Goal: Find specific page/section: Find specific page/section

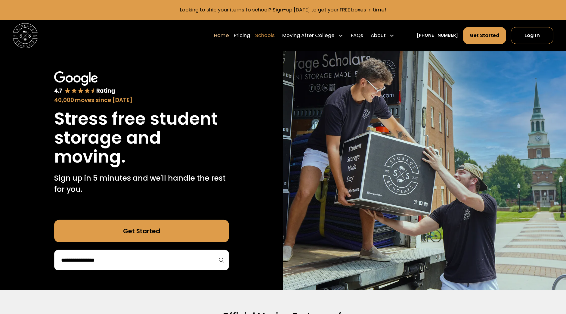
click at [275, 38] on link "Schools" at bounding box center [265, 35] width 20 height 17
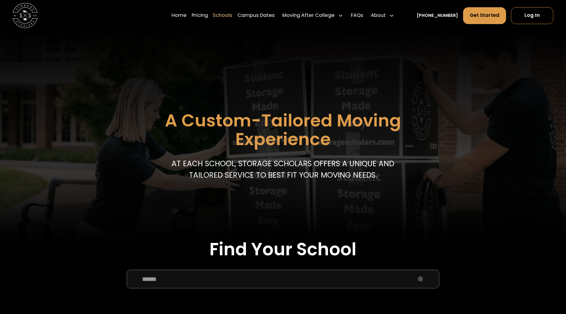
click at [218, 275] on input "School Select Form" at bounding box center [283, 279] width 312 height 19
type input "*****"
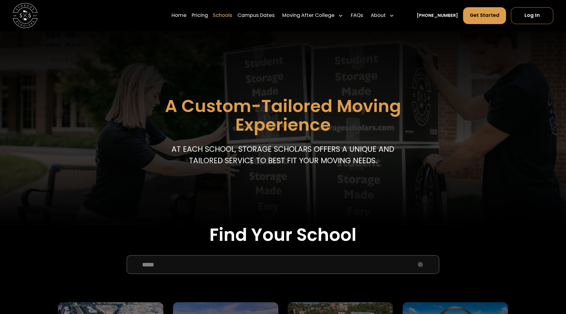
click at [281, 213] on header "A Custom-Tailored Moving Experience At each school, storage scholars offers a u…" at bounding box center [283, 120] width 566 height 207
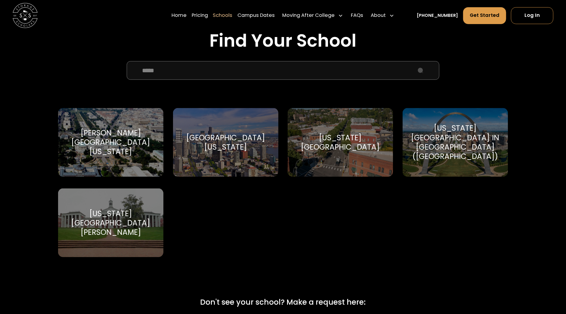
scroll to position [211, 0]
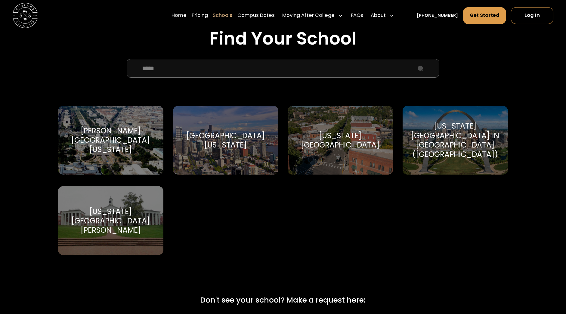
click at [116, 210] on div "Washington and Lee University Washington & Lee University" at bounding box center [110, 220] width 105 height 69
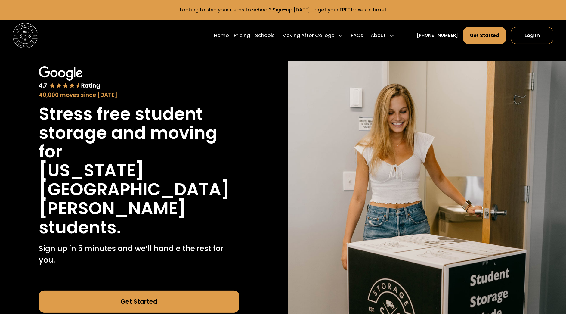
click at [206, 198] on h1 "[US_STATE][GEOGRAPHIC_DATA][PERSON_NAME]" at bounding box center [139, 189] width 200 height 57
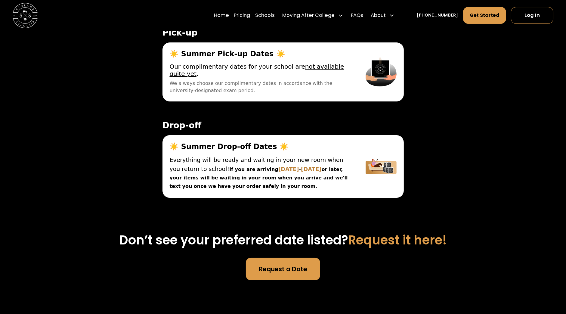
scroll to position [2107, 0]
